Goal: Task Accomplishment & Management: Use online tool/utility

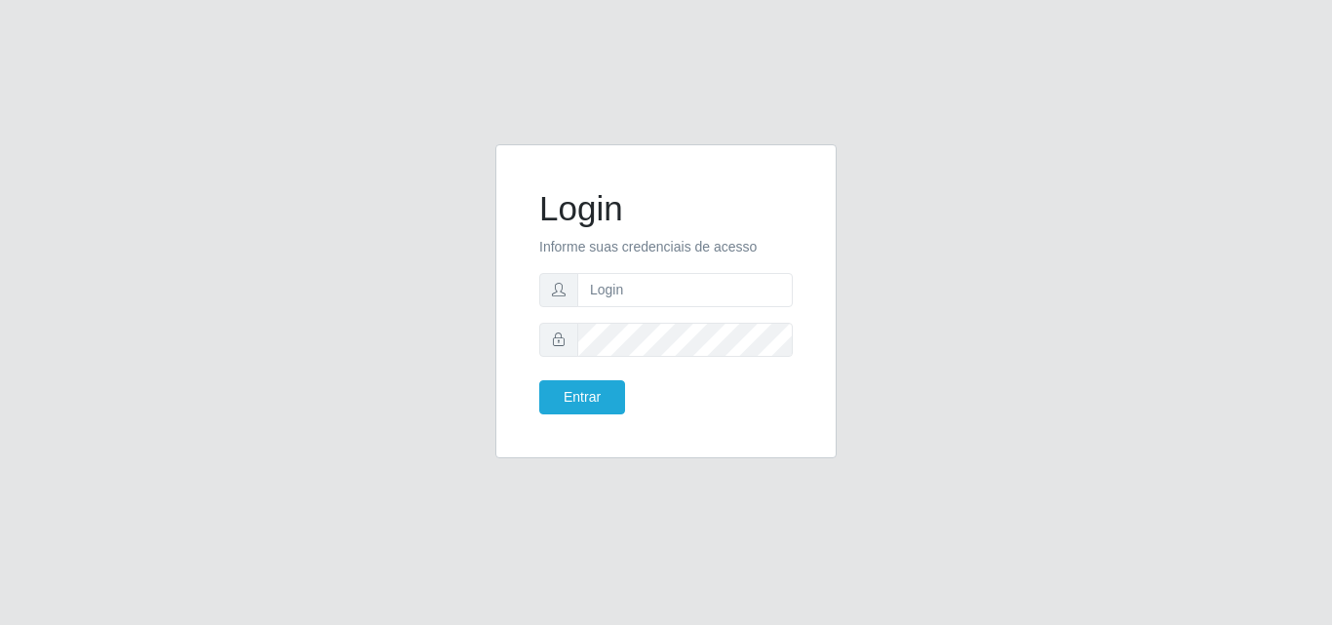
click at [665, 286] on input "text" at bounding box center [685, 290] width 216 height 34
type input "[EMAIL_ADDRESS][DOMAIN_NAME]"
click at [539, 380] on button "Entrar" at bounding box center [582, 397] width 86 height 34
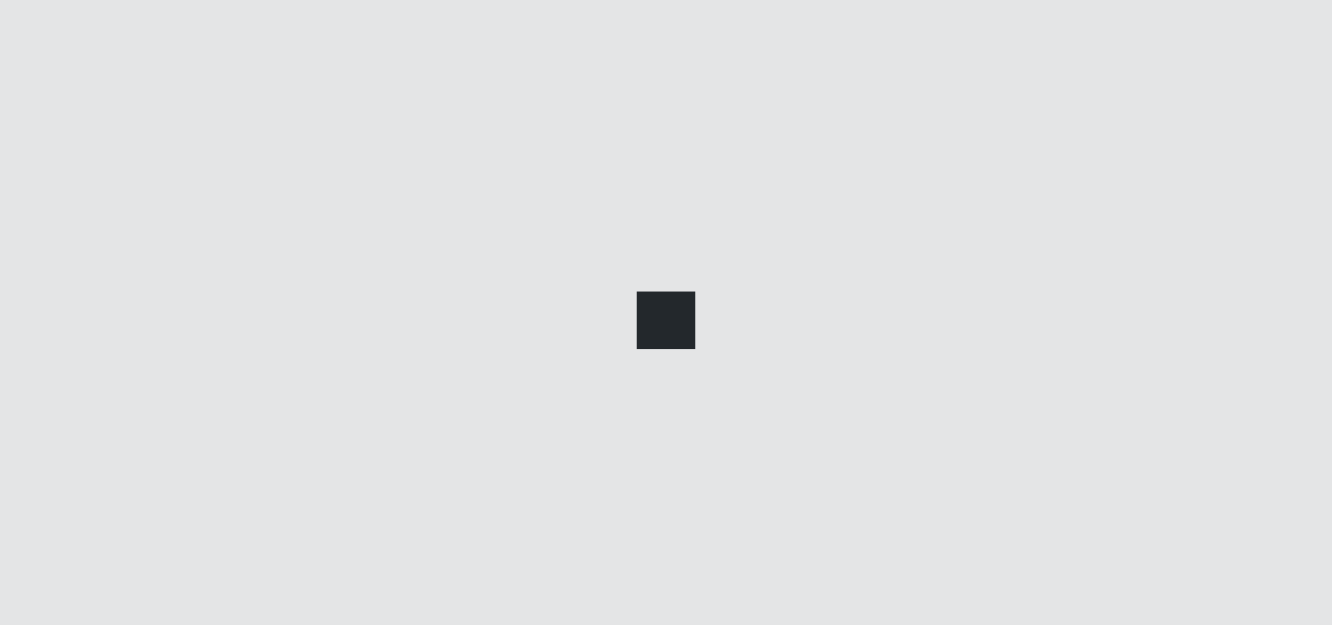
click at [594, 387] on div at bounding box center [666, 312] width 1332 height 625
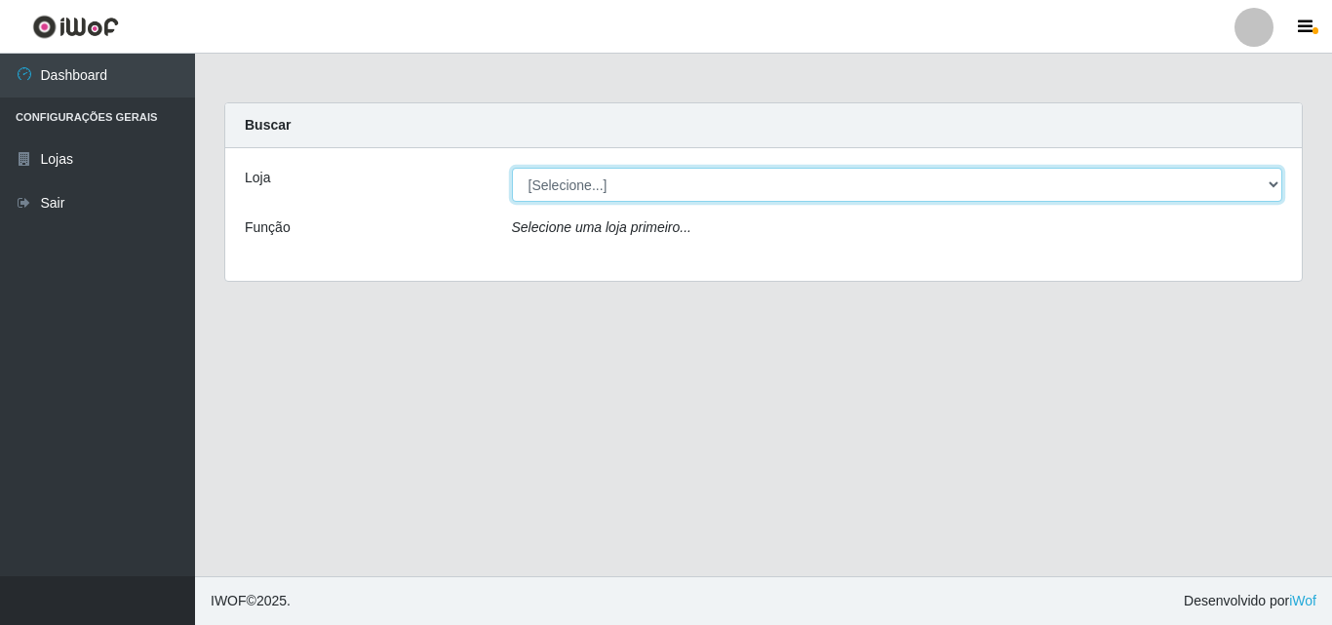
click at [881, 186] on select "[Selecione...] Corte Fácil - Unidade Emaús" at bounding box center [897, 185] width 771 height 34
select select "201"
click at [512, 168] on select "[Selecione...] Corte Fácil - Unidade Emaús" at bounding box center [897, 185] width 771 height 34
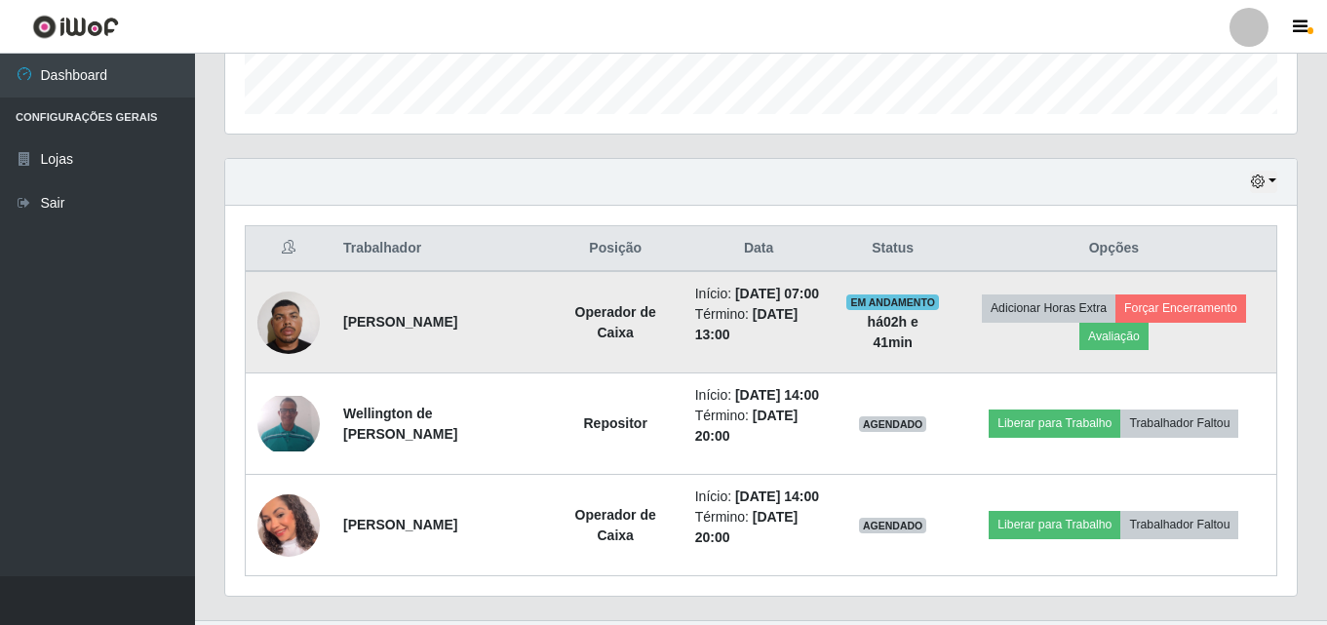
scroll to position [585, 0]
